Goal: Transaction & Acquisition: Purchase product/service

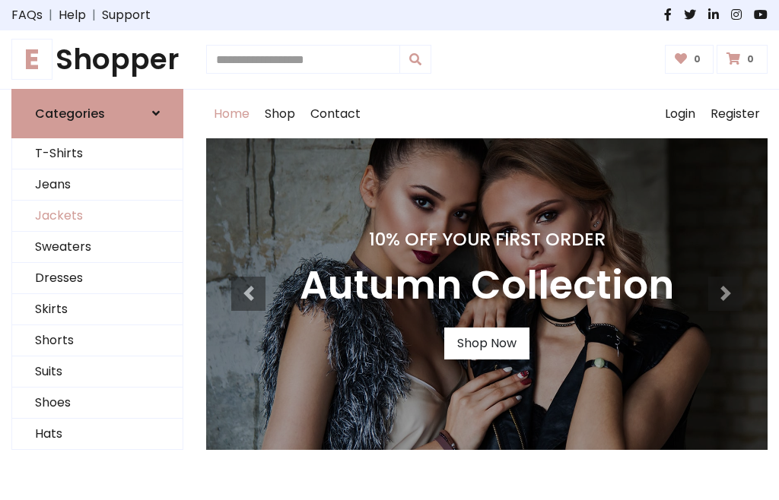
click at [97, 216] on link "Jackets" at bounding box center [97, 216] width 170 height 31
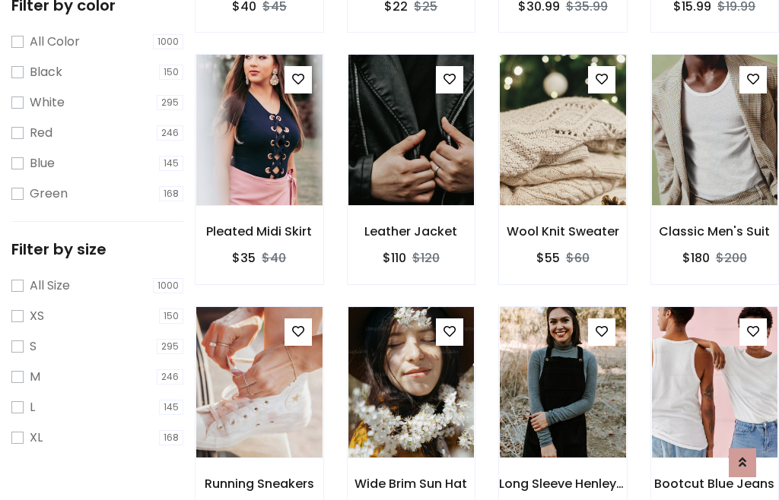
scroll to position [78, 0]
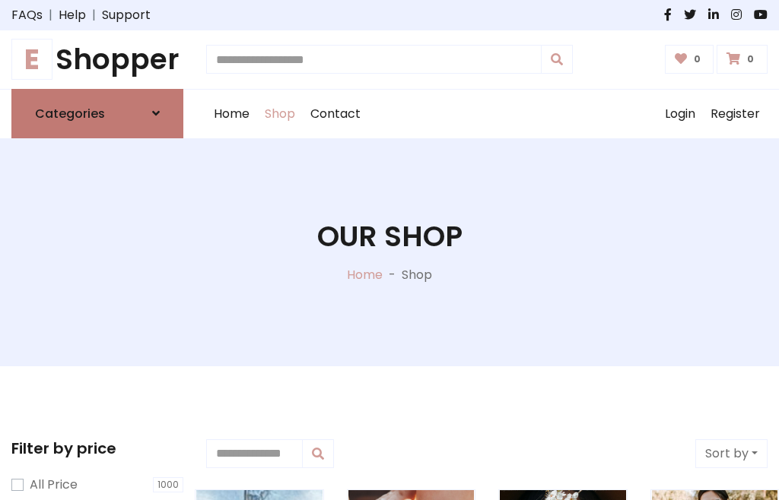
click at [97, 113] on h6 "Categories" at bounding box center [70, 113] width 70 height 14
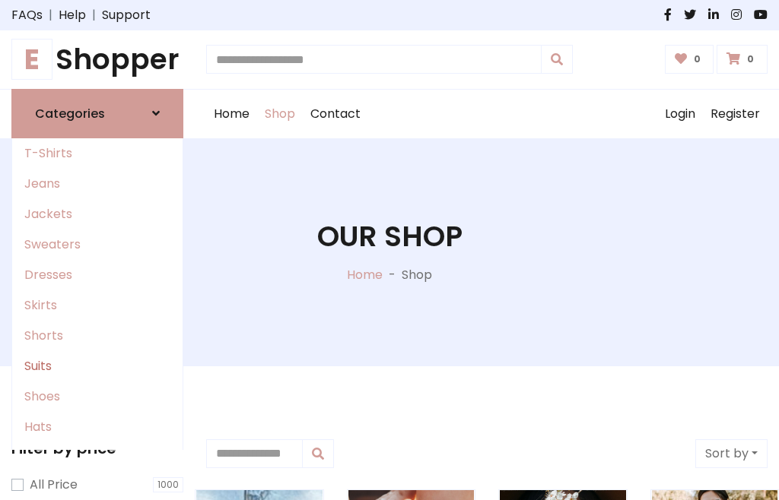
click at [97, 366] on link "Suits" at bounding box center [97, 366] width 170 height 30
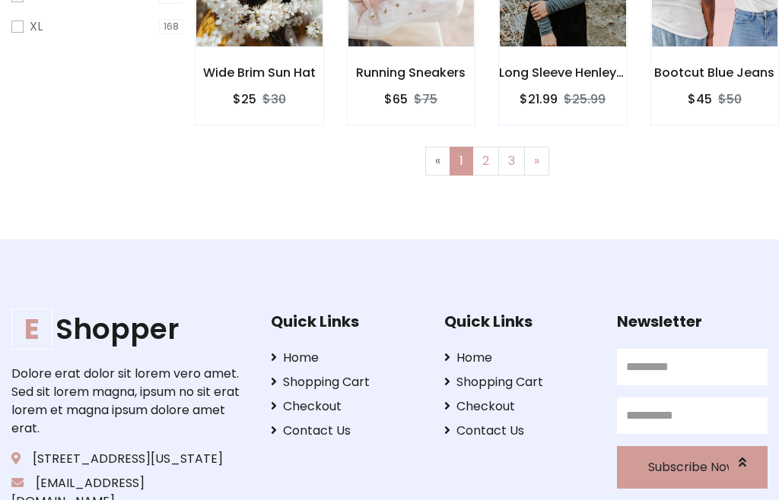
scroll to position [645, 0]
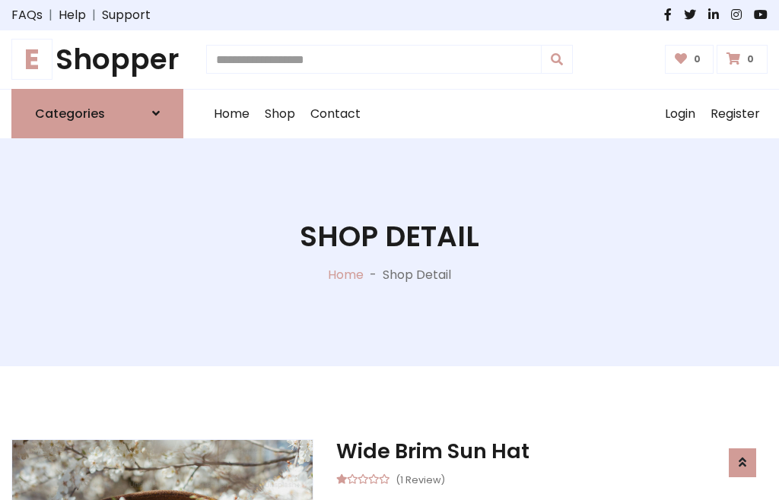
scroll to position [1421, 0]
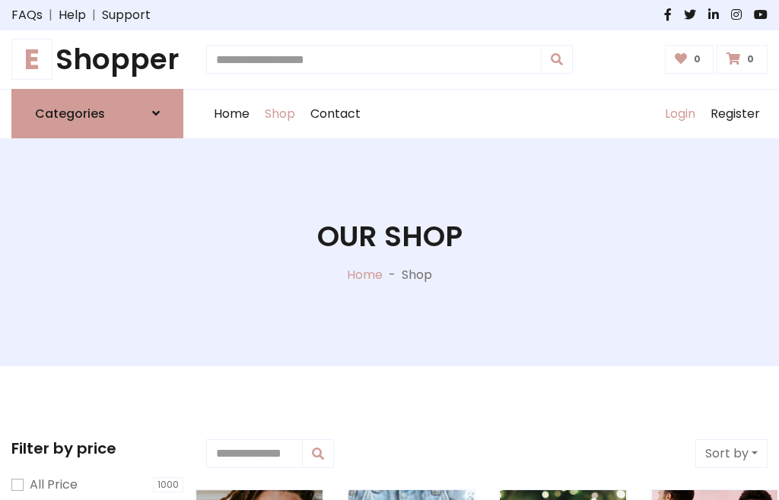
click at [679, 113] on link "Login" at bounding box center [680, 114] width 46 height 49
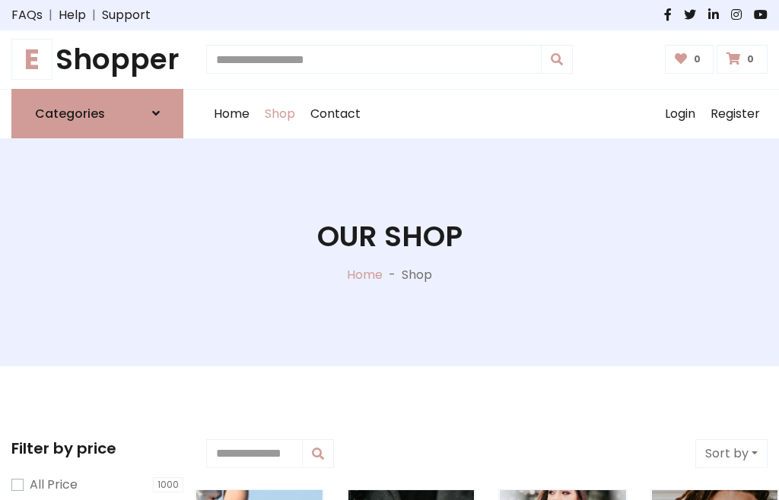
scroll to position [77, 0]
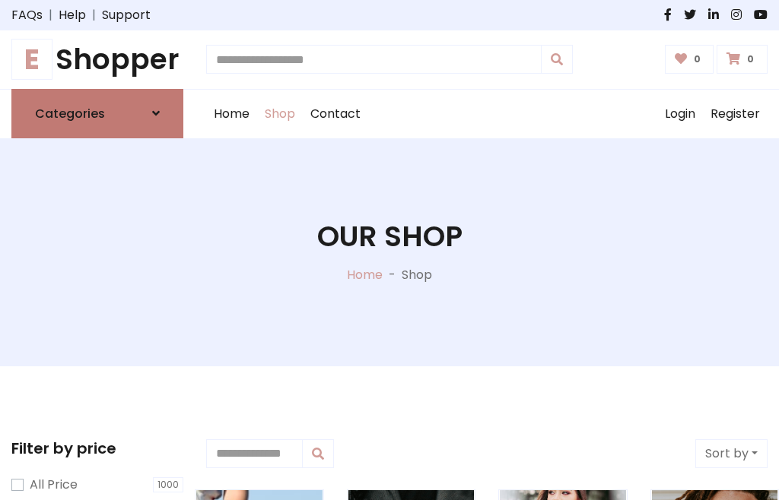
click at [156, 113] on icon at bounding box center [156, 113] width 8 height 12
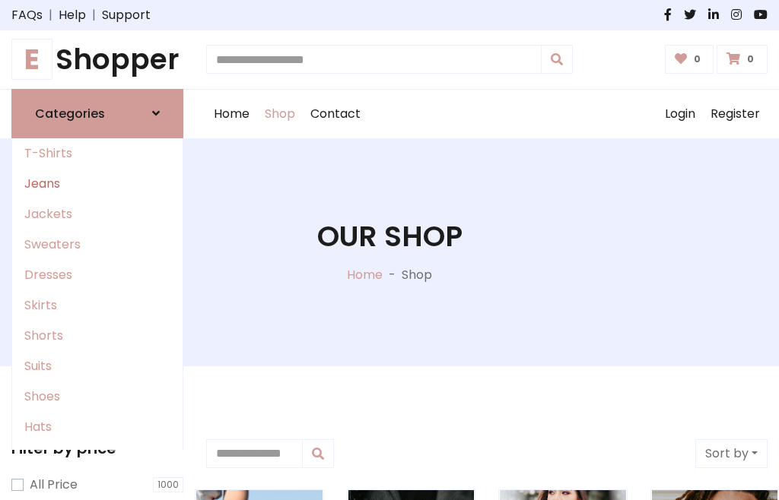
click at [97, 183] on link "Jeans" at bounding box center [97, 184] width 170 height 30
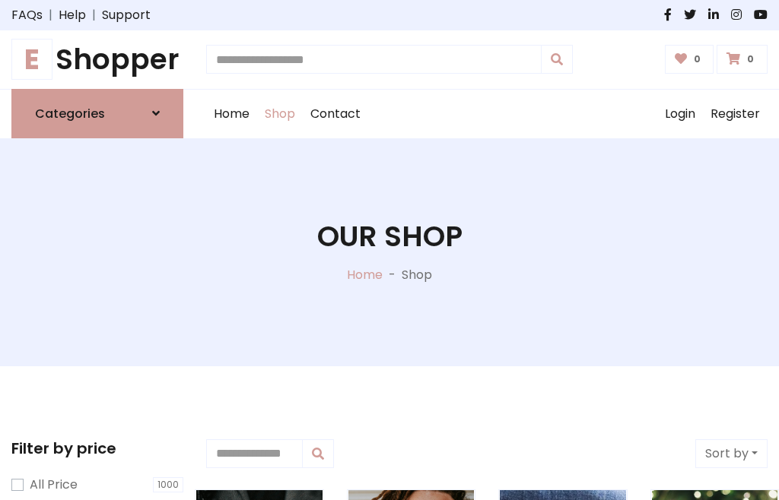
scroll to position [77, 0]
